Goal: Transaction & Acquisition: Download file/media

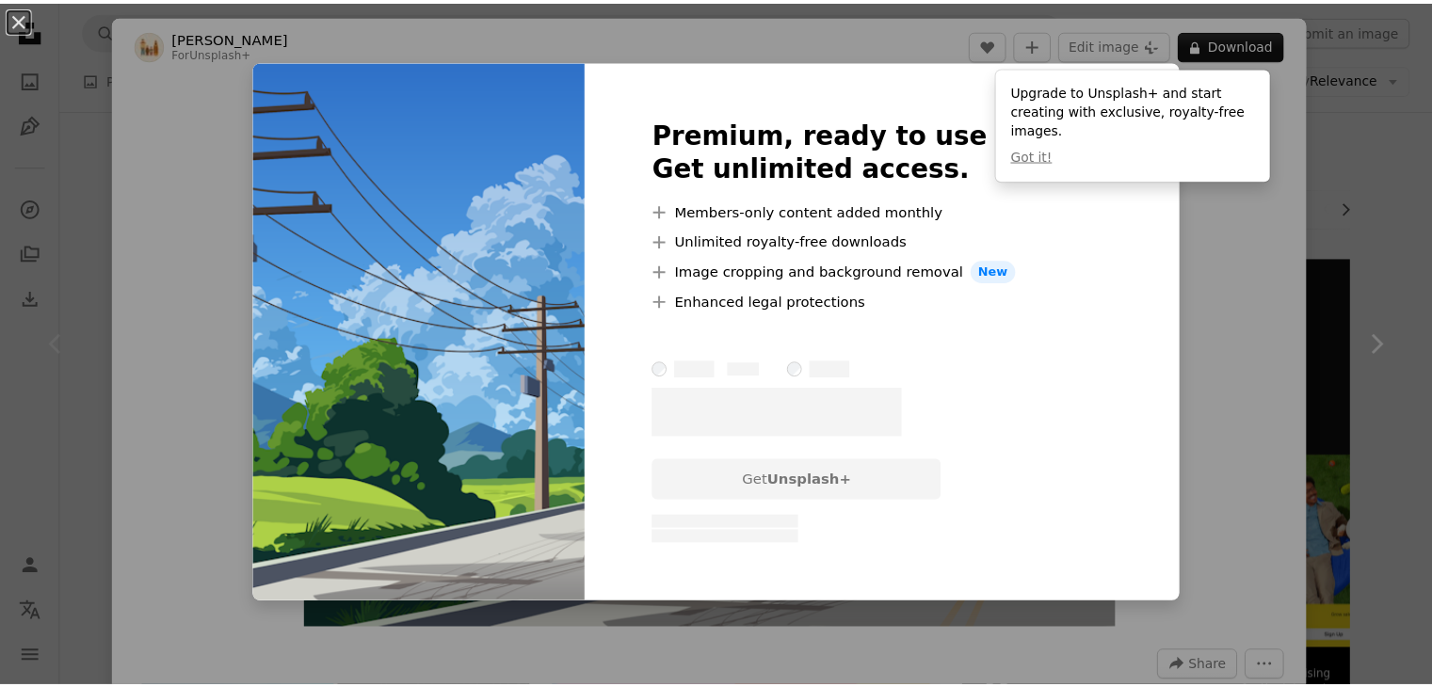
scroll to position [94, 0]
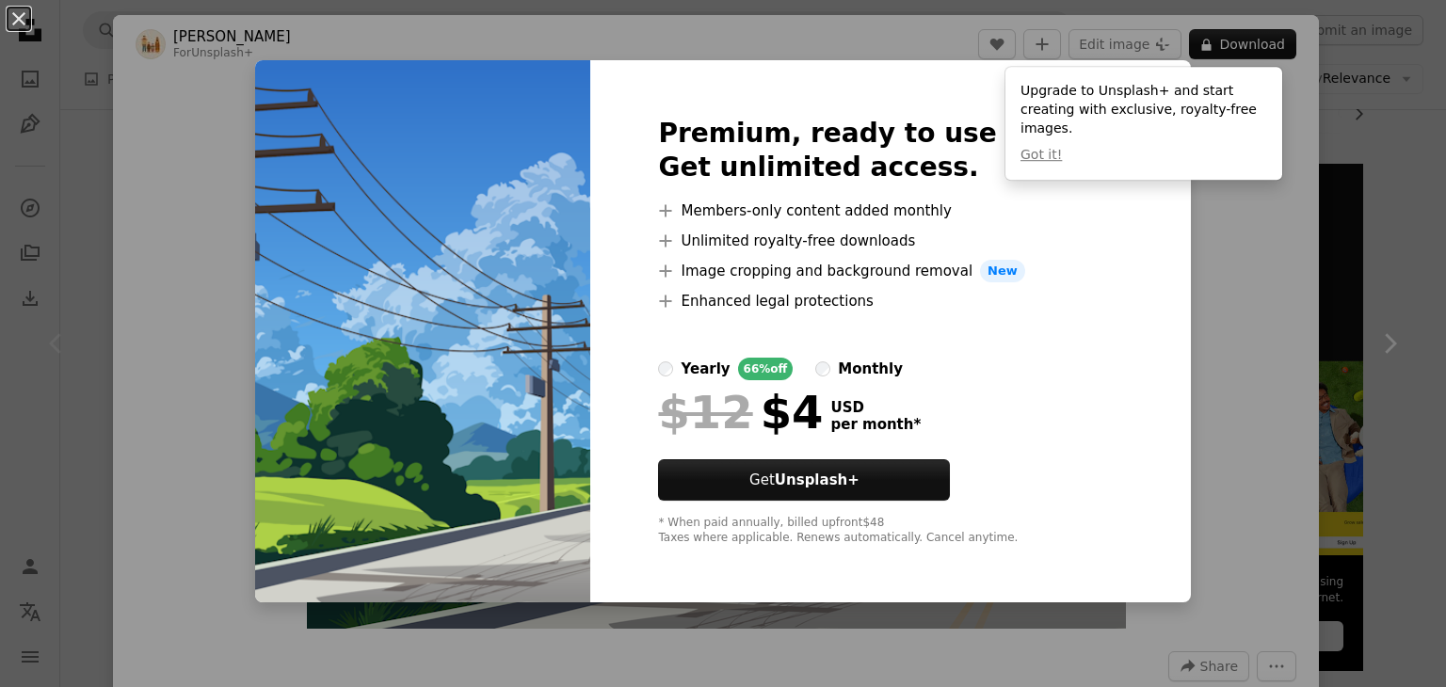
click at [1213, 5] on div "An X shape Premium, ready to use images. Get unlimited access. A plus sign Memb…" at bounding box center [723, 343] width 1446 height 687
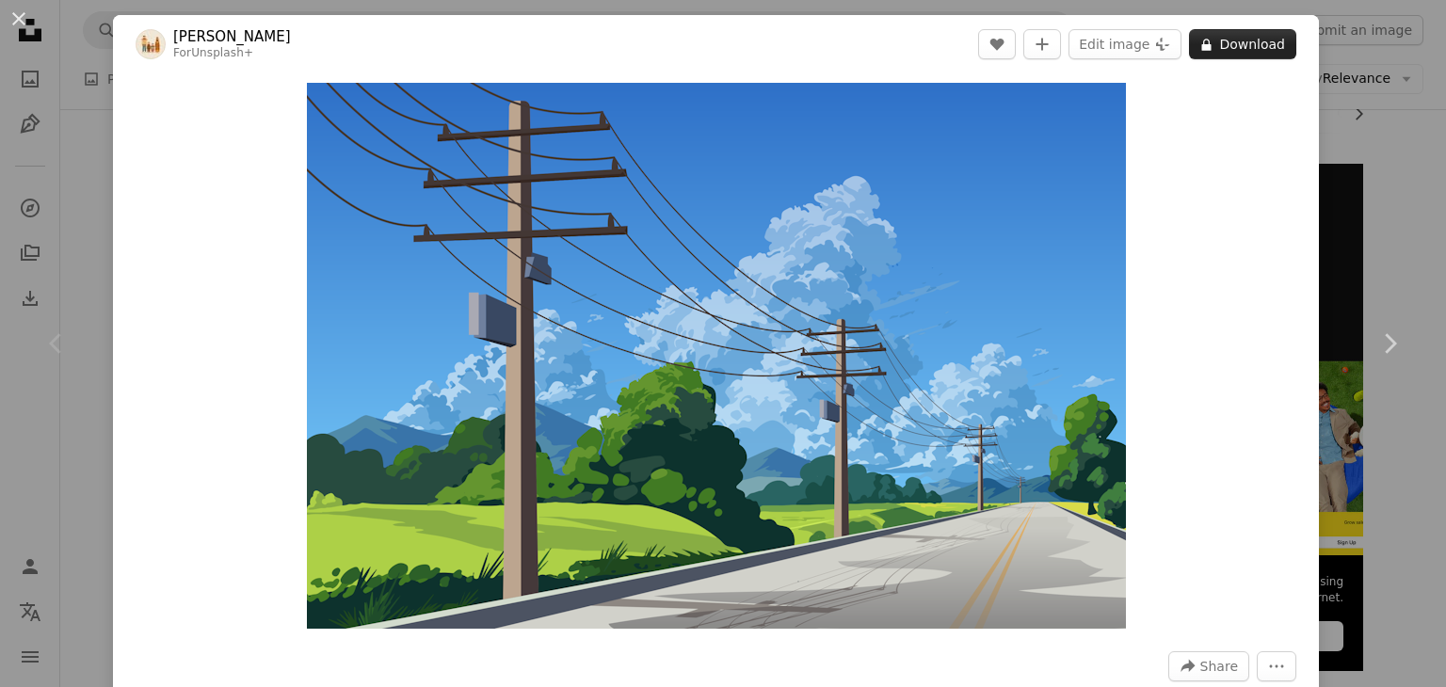
click at [1226, 46] on button "A lock Download" at bounding box center [1242, 44] width 107 height 30
click at [1128, 47] on button "Edit image Plus sign for Unsplash+" at bounding box center [1125, 44] width 113 height 30
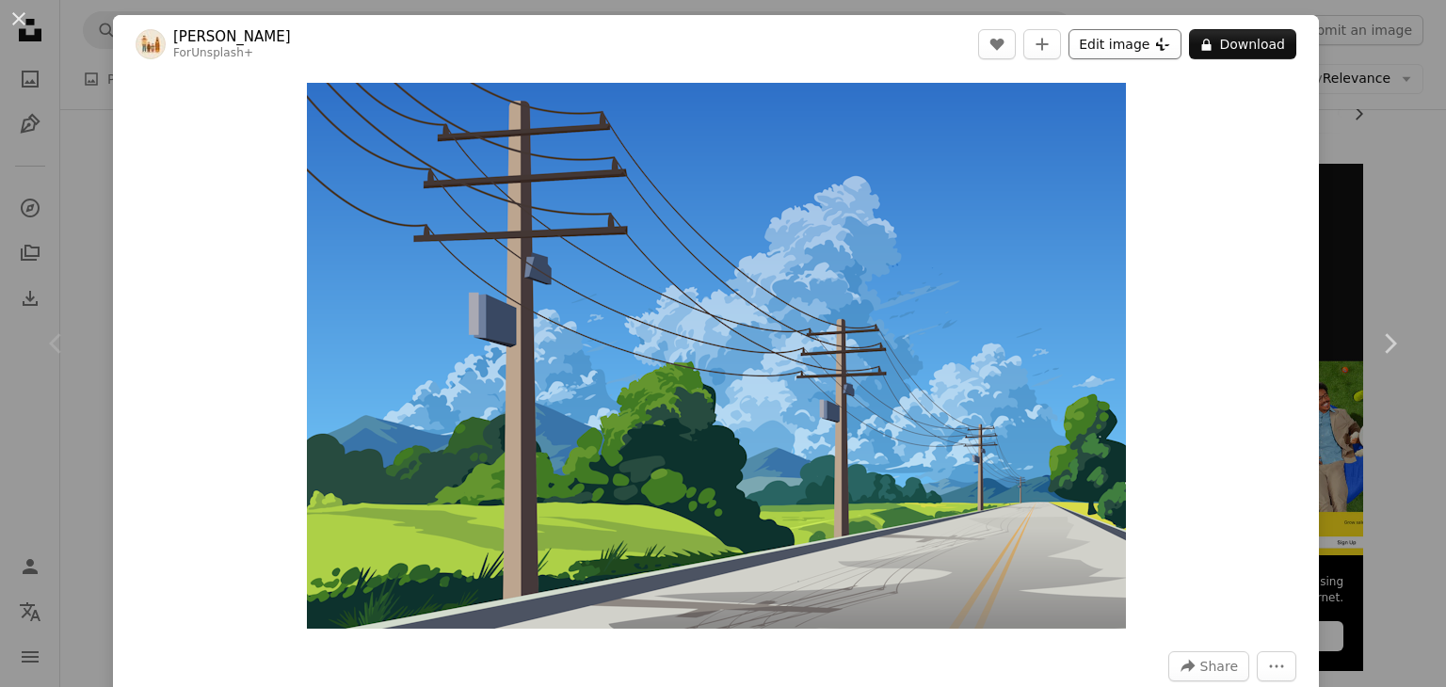
click at [1125, 40] on button "Edit image Plus sign for Unsplash+" at bounding box center [1125, 44] width 113 height 30
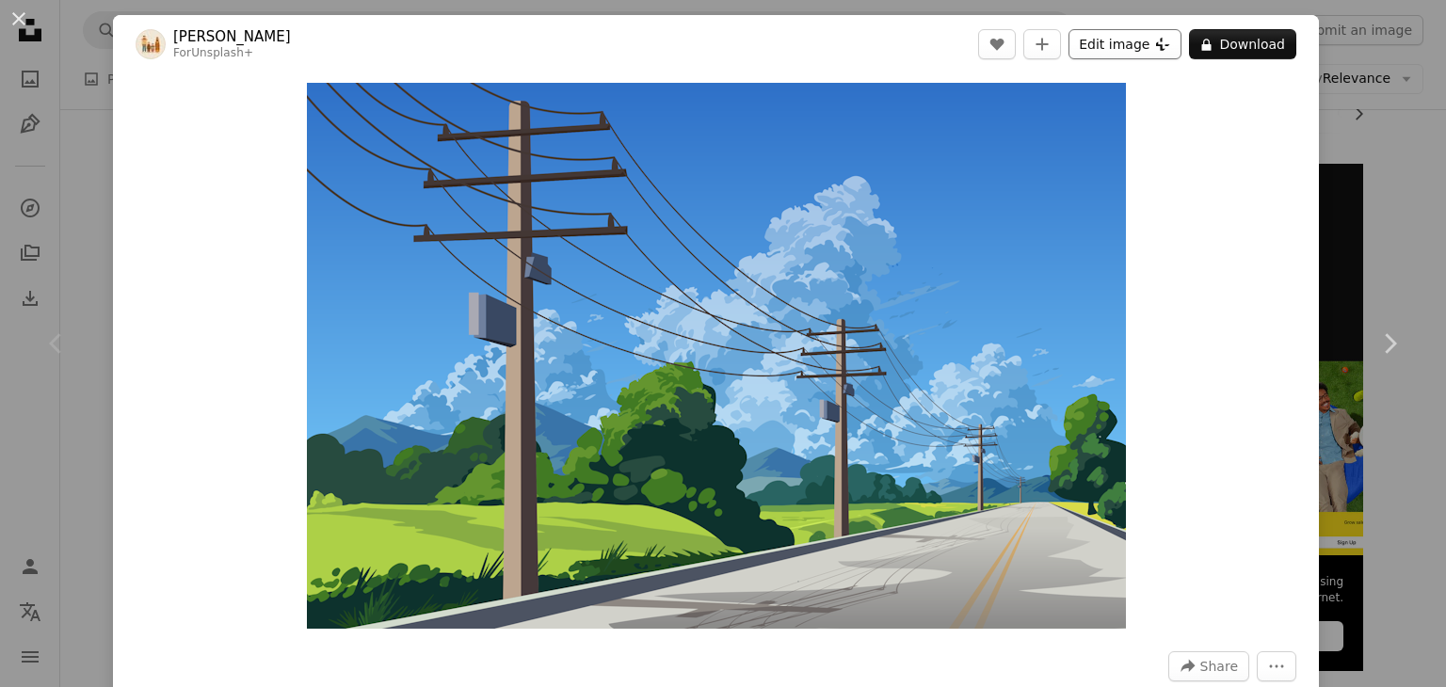
click at [1125, 40] on button "Edit image Plus sign for Unsplash+" at bounding box center [1125, 44] width 113 height 30
click at [1254, 50] on button "A lock Download" at bounding box center [1242, 44] width 107 height 30
click at [0, 223] on div "An X shape Chevron left Chevron right [PERSON_NAME] For Unsplash+ A heart A plu…" at bounding box center [723, 343] width 1446 height 687
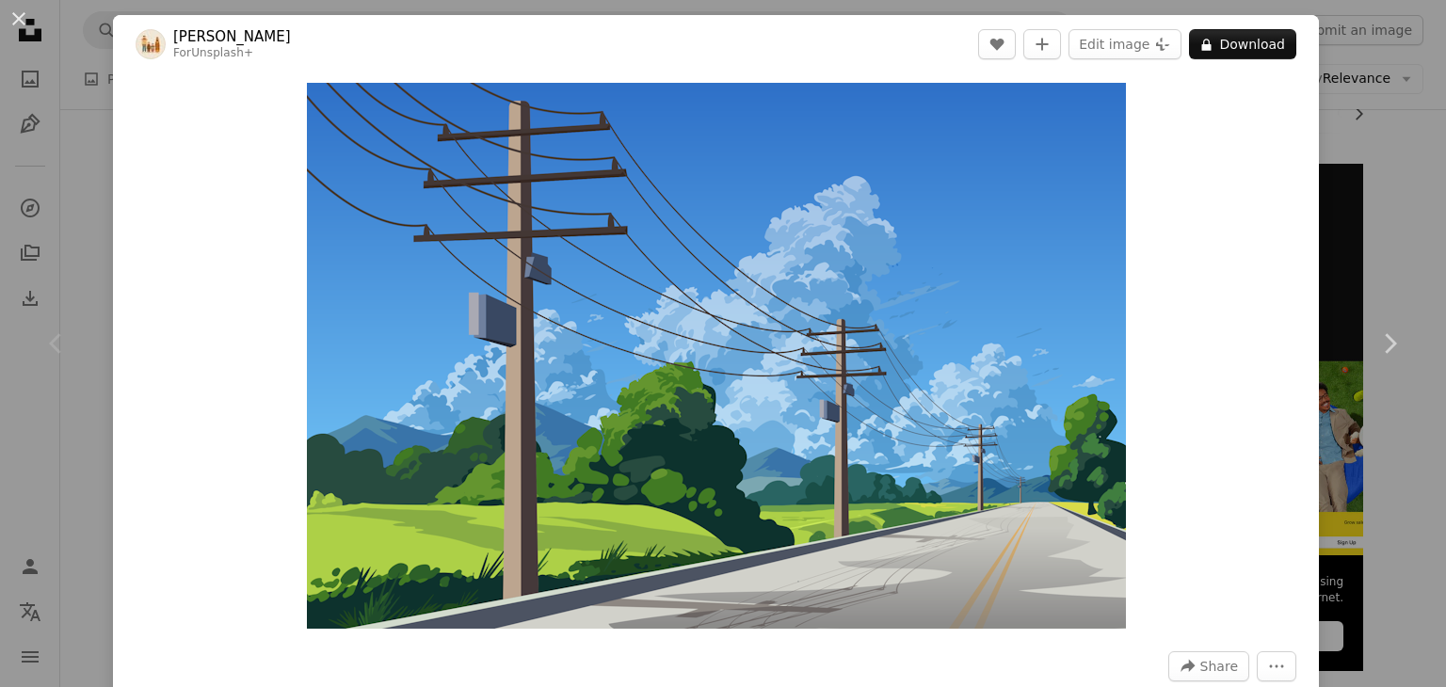
click at [0, 223] on nav "Unsplash logo Unsplash Home A photo Pen Tool A compass A stack of folders Downl…" at bounding box center [30, 343] width 60 height 687
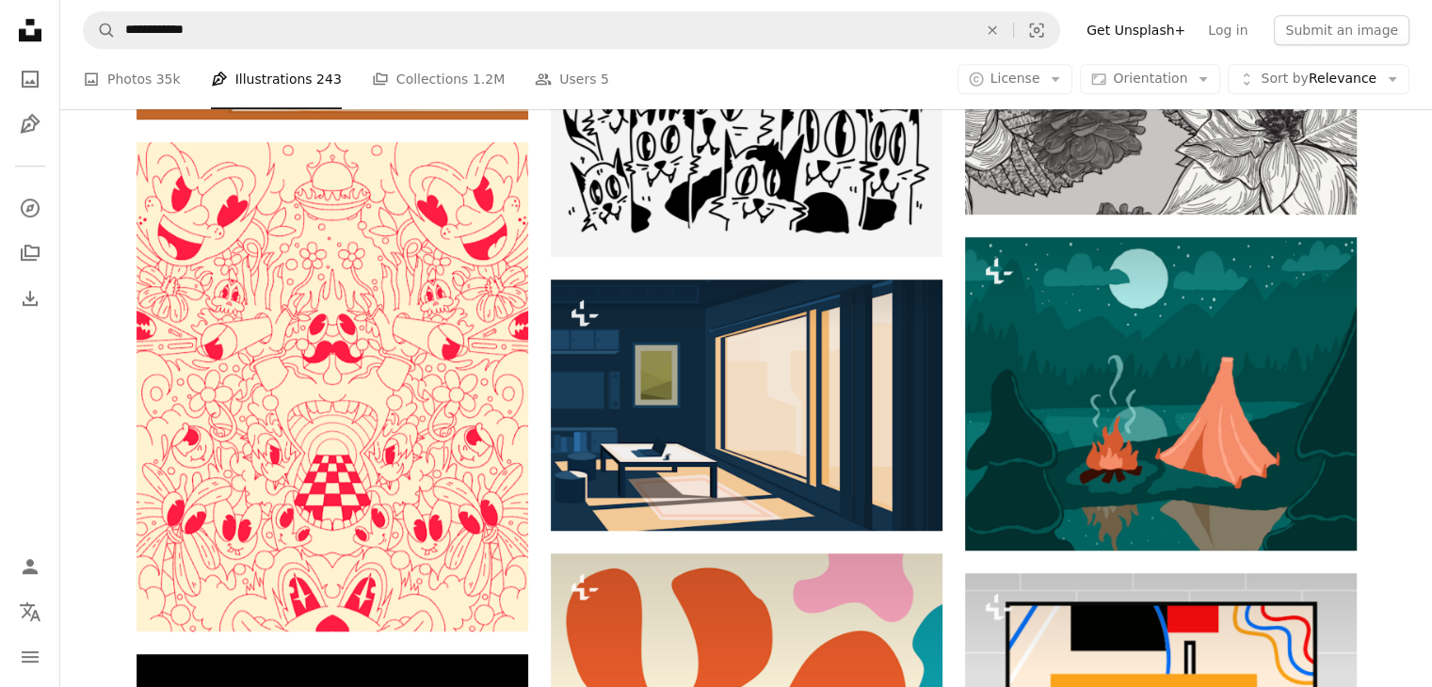
scroll to position [1318, 0]
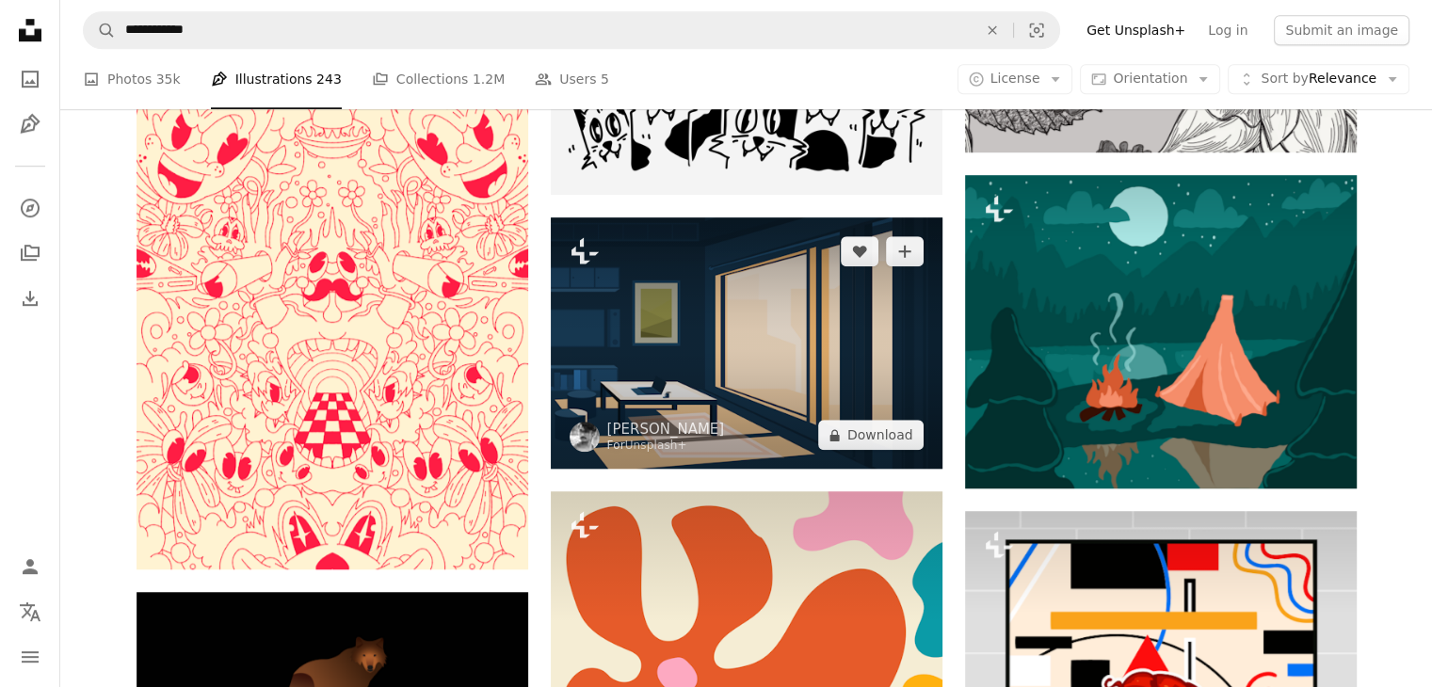
click at [726, 387] on img at bounding box center [747, 343] width 392 height 251
click at [860, 432] on button "A lock Download" at bounding box center [870, 435] width 105 height 30
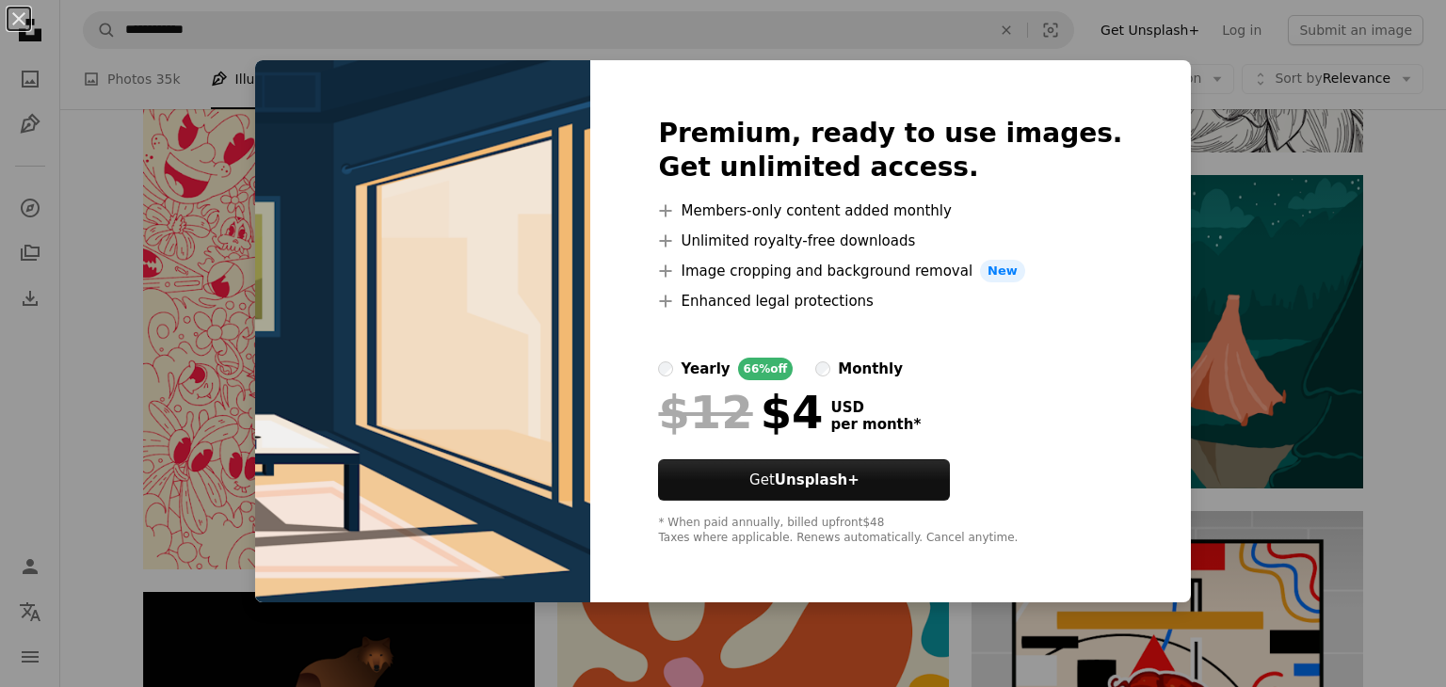
click at [1091, 88] on div "Premium, ready to use images. Get unlimited access. A plus sign Members-only co…" at bounding box center [890, 331] width 600 height 542
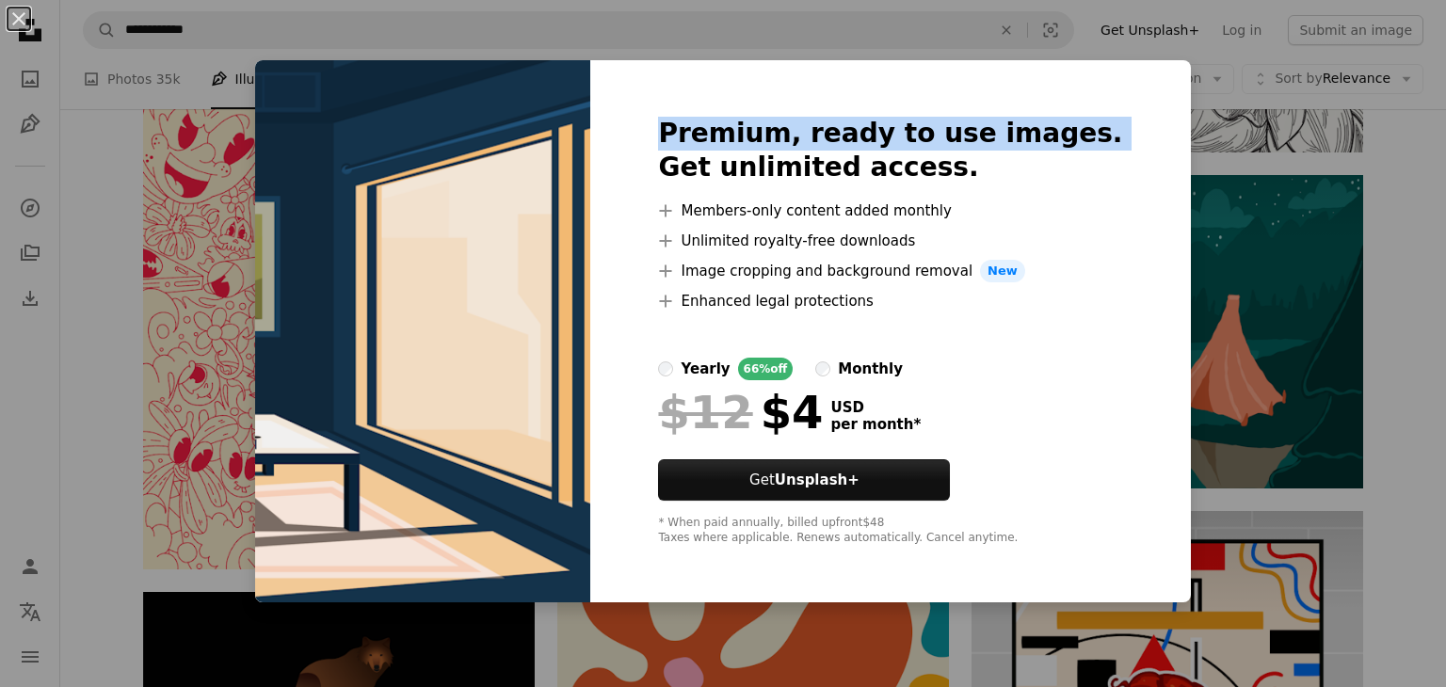
click at [1091, 88] on div "Premium, ready to use images. Get unlimited access. A plus sign Members-only co…" at bounding box center [890, 331] width 600 height 542
click at [1113, 96] on div "Premium, ready to use images. Get unlimited access. A plus sign Members-only co…" at bounding box center [890, 331] width 600 height 542
click at [1113, 97] on div "Premium, ready to use images. Get unlimited access. A plus sign Members-only co…" at bounding box center [890, 331] width 600 height 542
click at [1416, 306] on div "An X shape Premium, ready to use images. Get unlimited access. A plus sign Memb…" at bounding box center [723, 343] width 1446 height 687
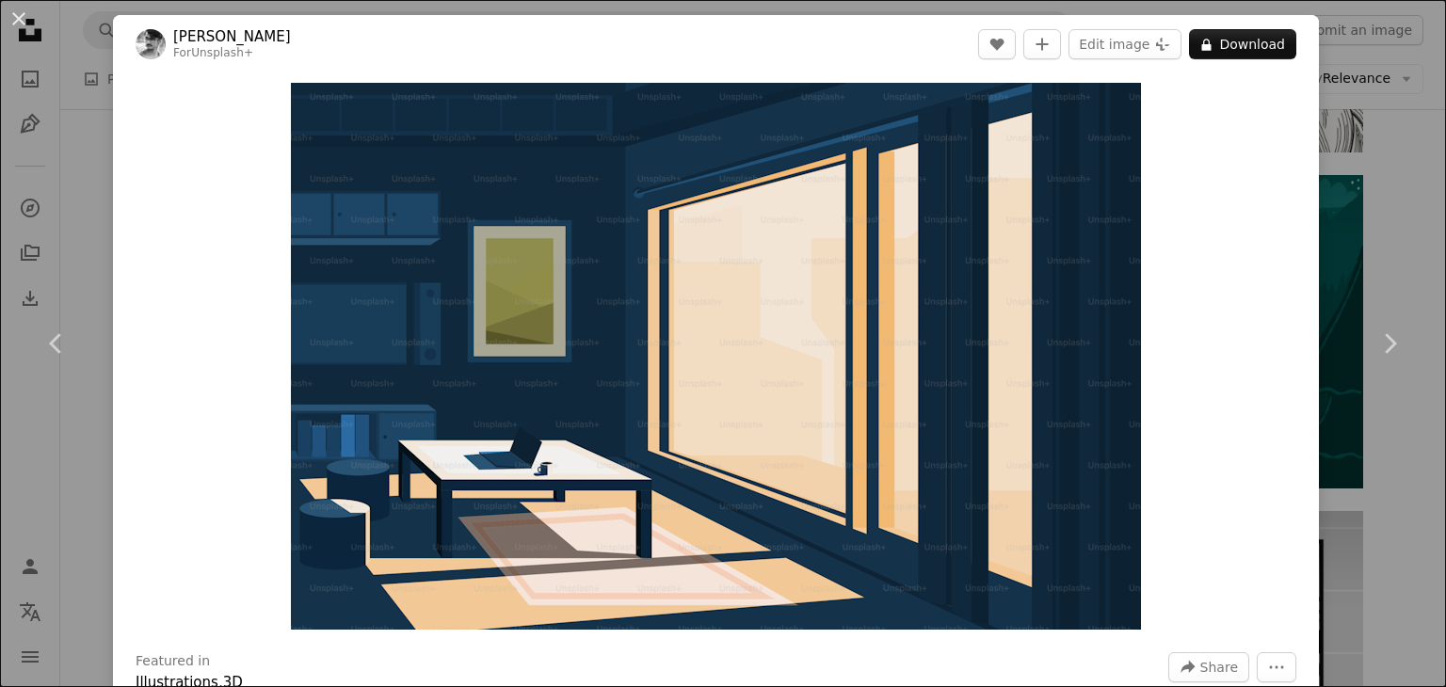
click at [1416, 218] on div "An X shape Chevron left Chevron right [PERSON_NAME] For Unsplash+ A heart A plu…" at bounding box center [723, 343] width 1446 height 687
click at [1416, 218] on div "Plus sign for Unsplash+ A heart A plus sign [PERSON_NAME] For Unsplash+ A lock …" at bounding box center [753, 480] width 1386 height 3081
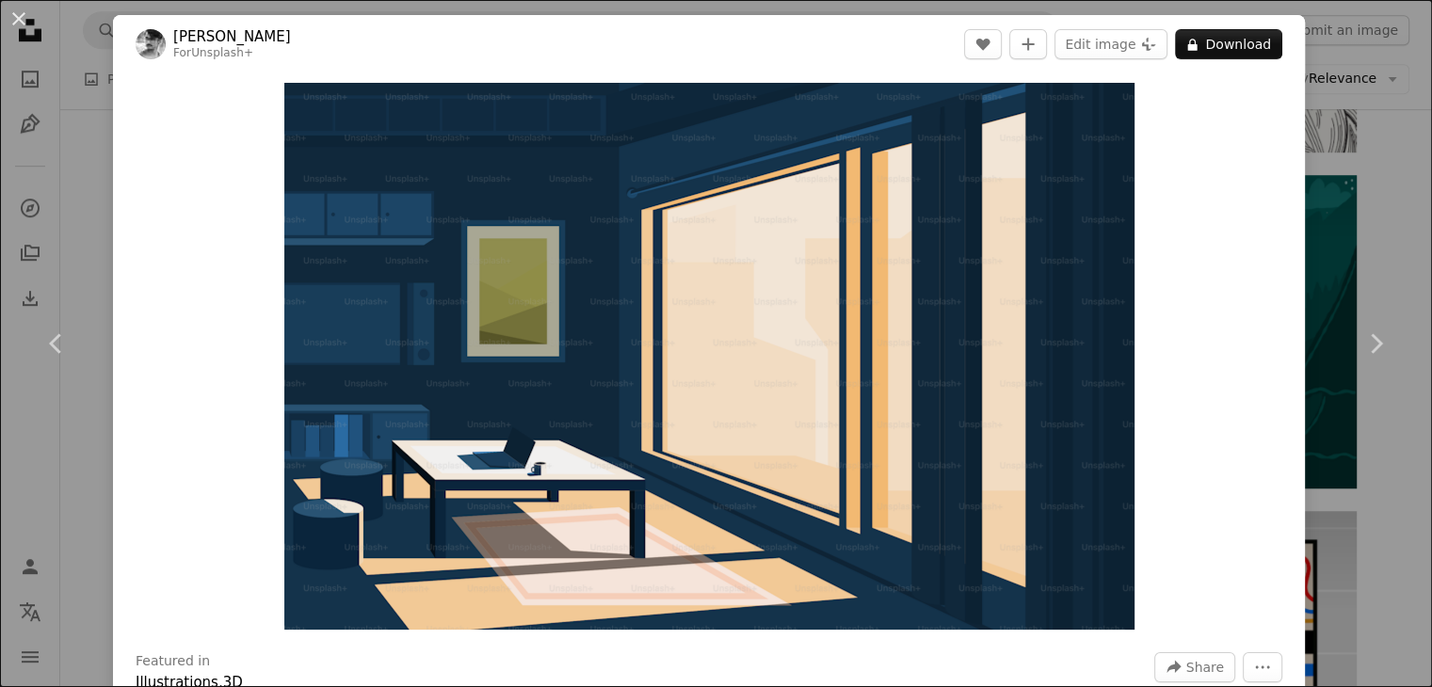
click at [1416, 218] on div "Plus sign for Unsplash+ A heart A plus sign [PERSON_NAME] For Unsplash+ A lock …" at bounding box center [746, 480] width 1372 height 3081
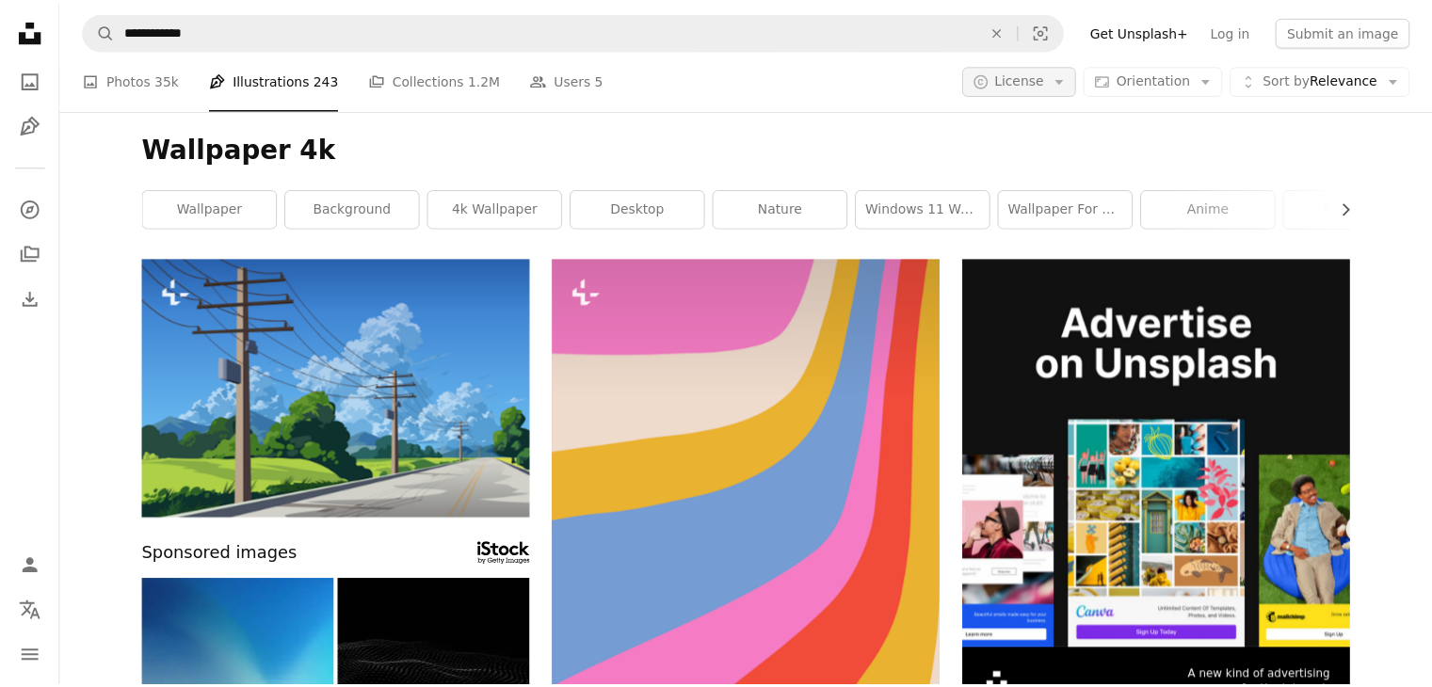
scroll to position [1318, 0]
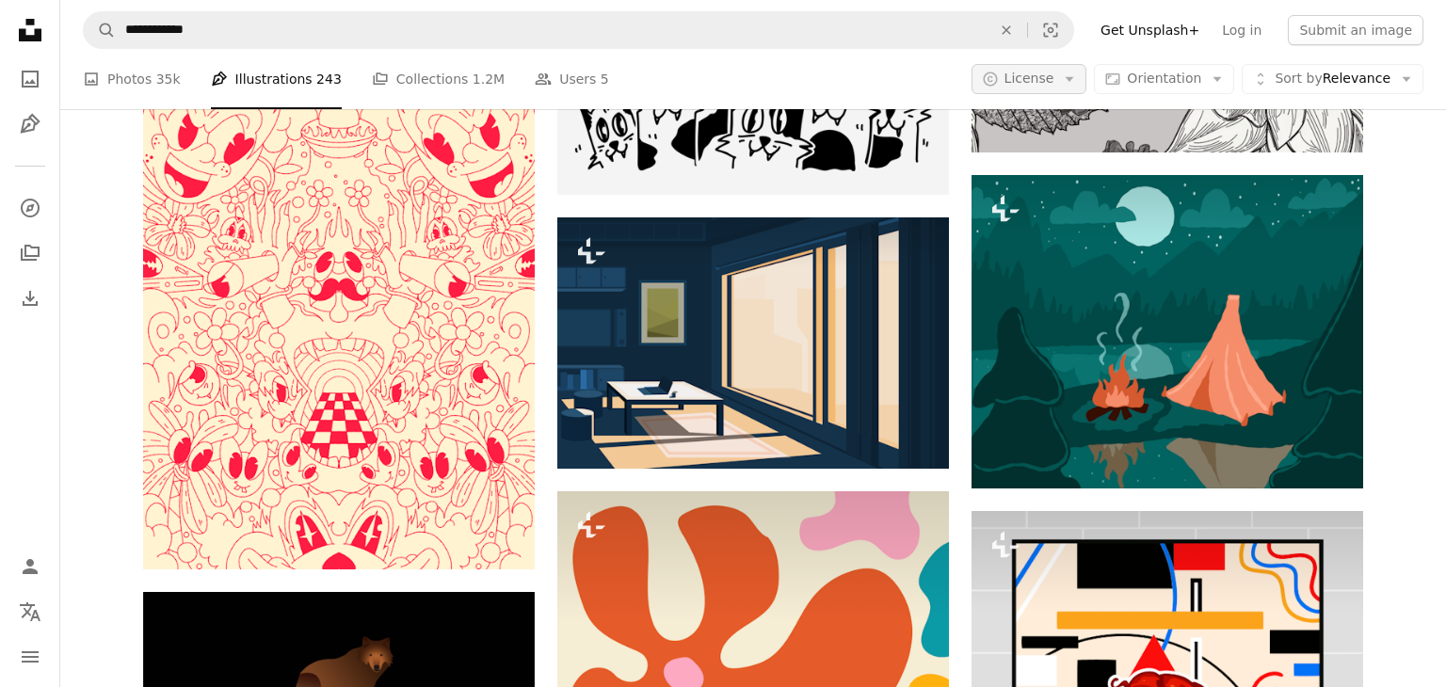
click at [1043, 86] on span "License" at bounding box center [1030, 78] width 50 height 15
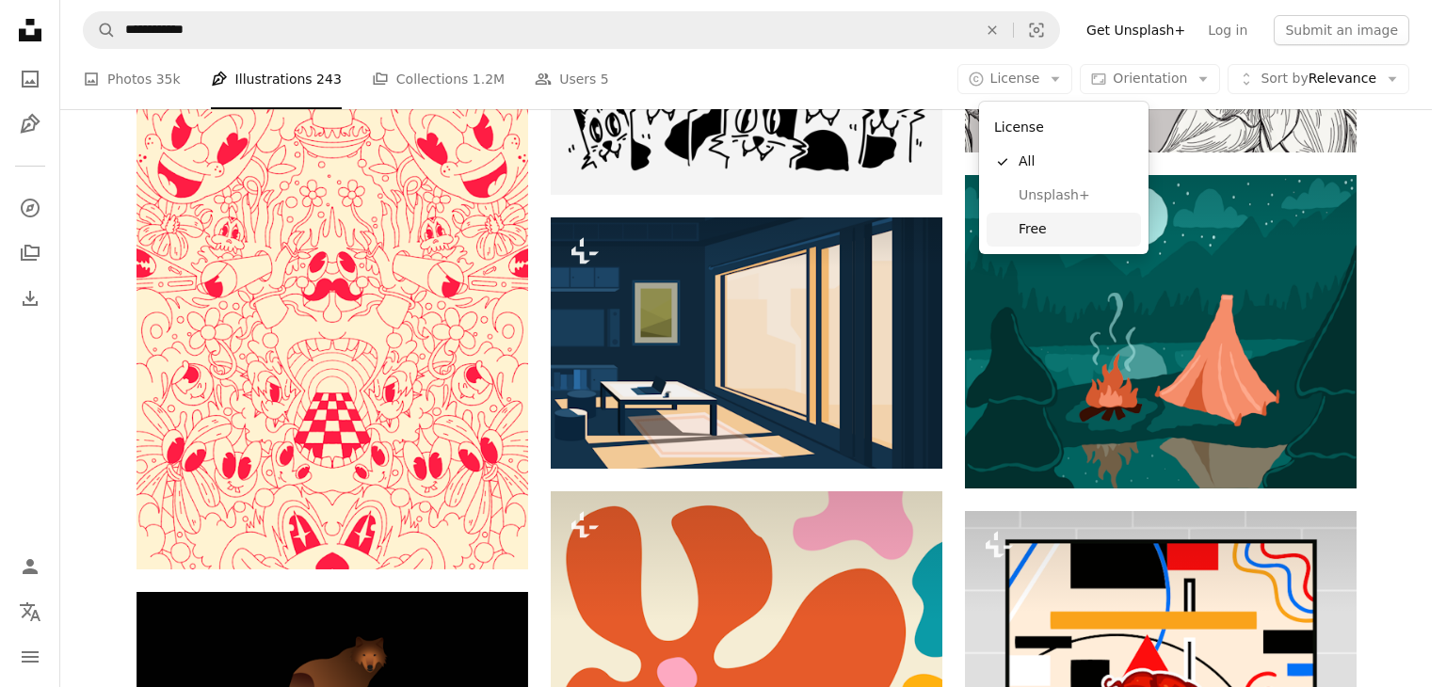
click at [1085, 223] on span "Free" at bounding box center [1076, 229] width 115 height 19
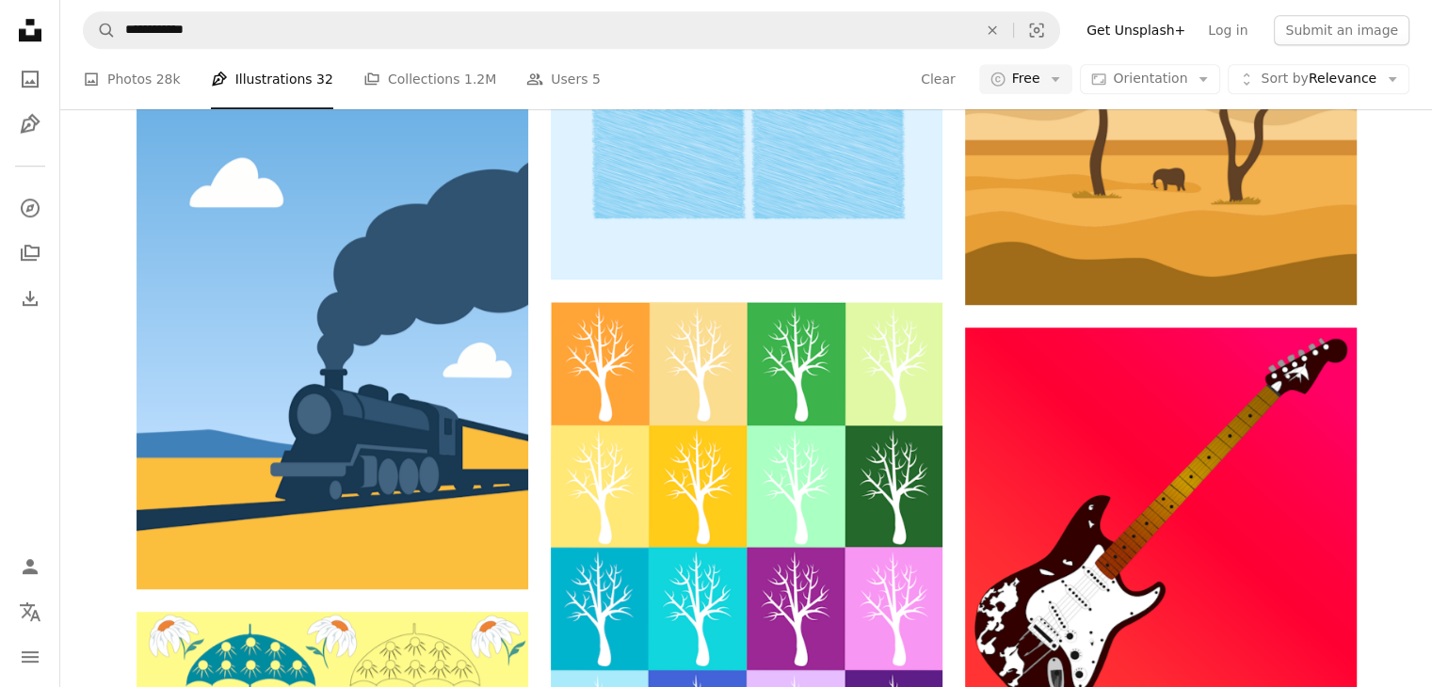
scroll to position [975, 0]
click at [408, 64] on link "A stack of folders Collections 1.2M" at bounding box center [429, 79] width 133 height 60
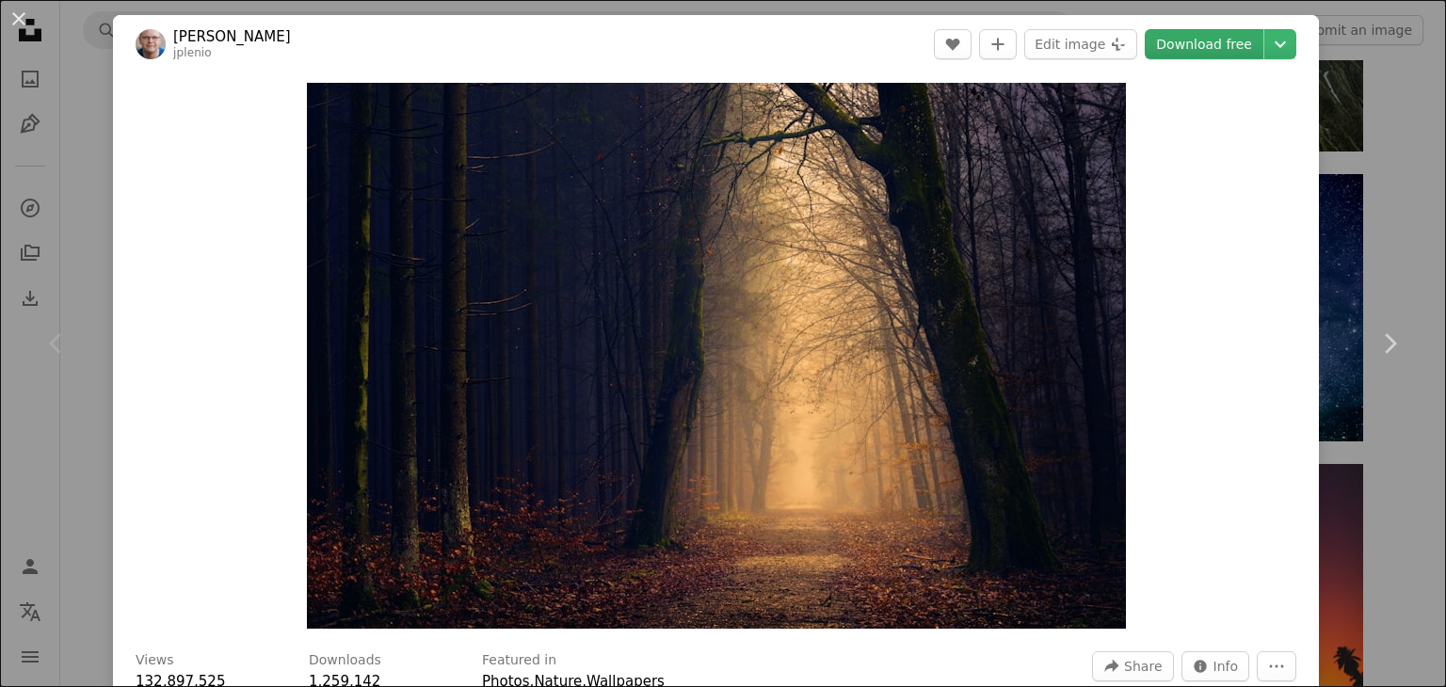
click at [1213, 37] on link "Download free" at bounding box center [1204, 44] width 119 height 30
